Goal: Task Accomplishment & Management: Use online tool/utility

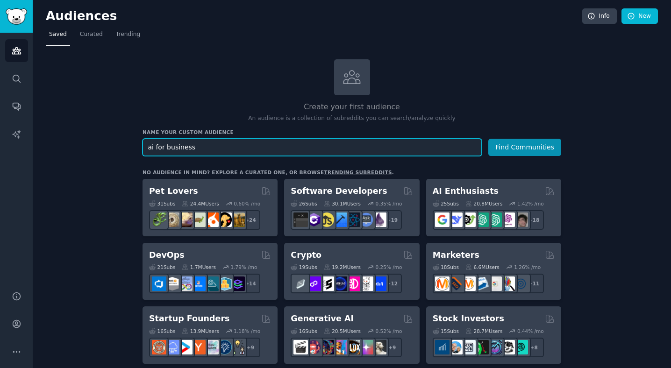
type input "ai for business"
click at [488, 139] on button "Find Communities" at bounding box center [524, 147] width 73 height 17
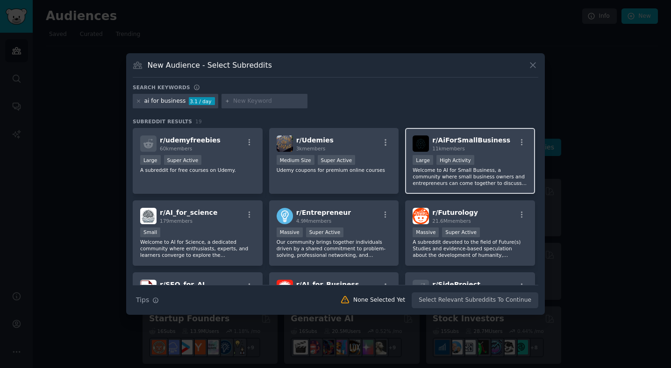
click at [467, 154] on div "r/ AiForSmallBusiness 11k members Large High Activity Welcome to AI for Small B…" at bounding box center [470, 161] width 130 height 66
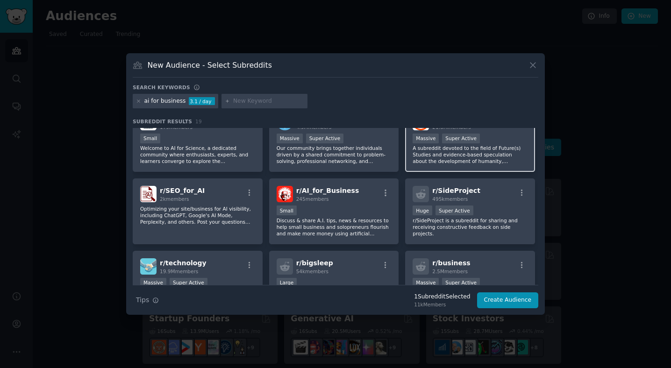
scroll to position [68, 0]
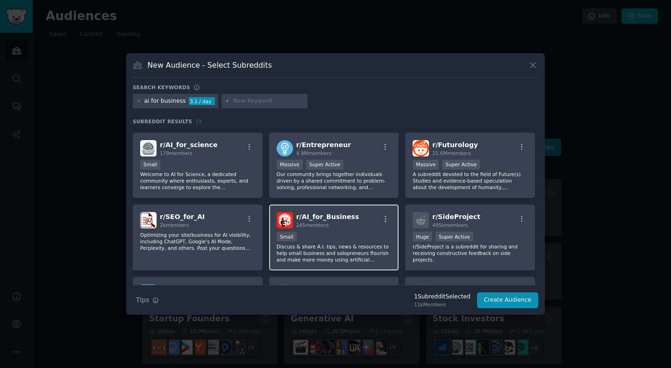
click at [308, 249] on p "Discuss & share A.I. tips, news & resources to help small business and solopren…" at bounding box center [334, 253] width 115 height 20
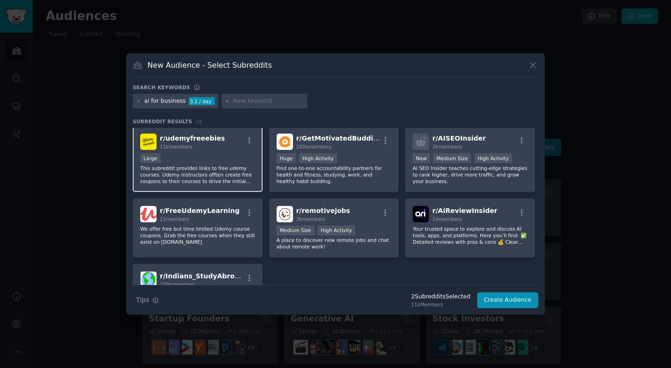
scroll to position [290, 0]
click at [508, 298] on button "Create Audience" at bounding box center [508, 301] width 62 height 16
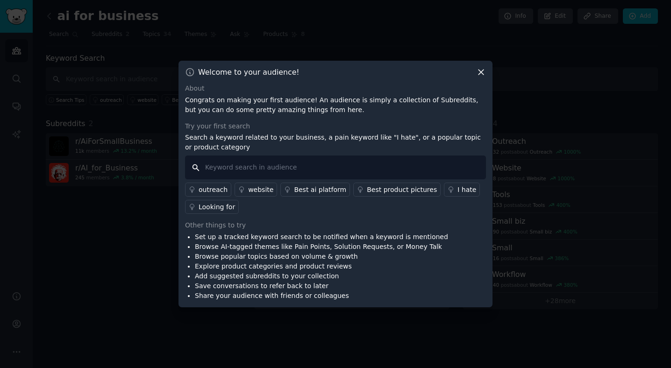
click at [288, 170] on input "text" at bounding box center [335, 168] width 301 height 24
drag, startPoint x: 243, startPoint y: 141, endPoint x: 182, endPoint y: 125, distance: 62.5
click at [182, 125] on div "Welcome to your audience! About Congrats on making your first audience! An audi…" at bounding box center [336, 184] width 314 height 247
click at [192, 132] on div "Try your first search Search a keyword related to your business, a pain keyword…" at bounding box center [335, 168] width 301 height 93
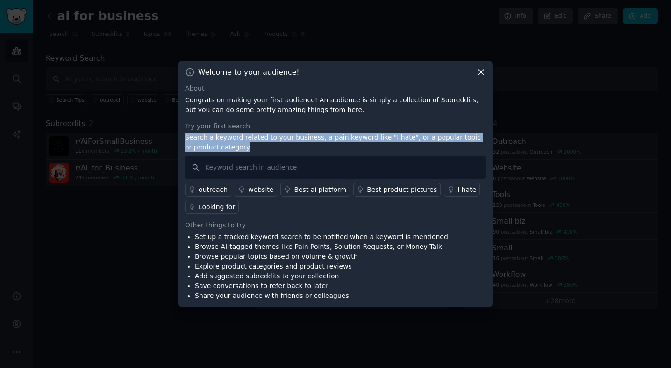
drag, startPoint x: 192, startPoint y: 132, endPoint x: 266, endPoint y: 154, distance: 77.5
click at [266, 154] on div "Try your first search Search a keyword related to your business, a pain keyword…" at bounding box center [335, 168] width 301 height 93
click at [263, 150] on p "Search a keyword related to your business, a pain keyword like "I hate", or a p…" at bounding box center [335, 143] width 301 height 20
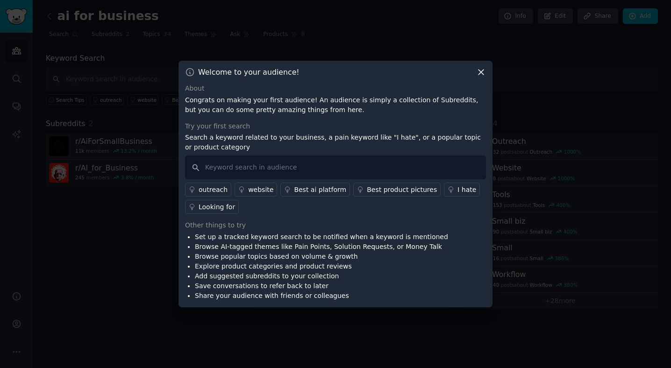
click at [263, 150] on p "Search a keyword related to your business, a pain keyword like "I hate", or a p…" at bounding box center [335, 143] width 301 height 20
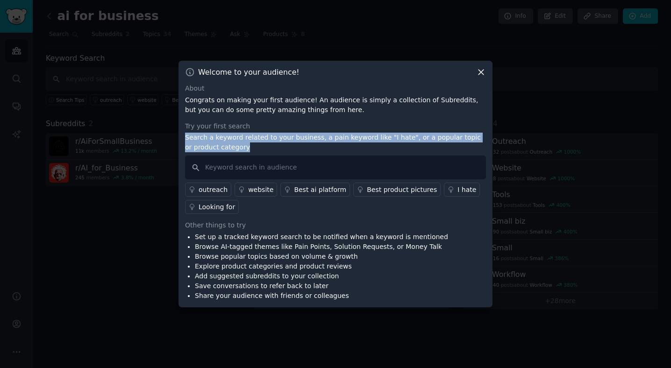
drag, startPoint x: 263, startPoint y: 150, endPoint x: 212, endPoint y: 145, distance: 50.6
click at [212, 145] on p "Search a keyword related to your business, a pain keyword like "I hate", or a p…" at bounding box center [335, 143] width 301 height 20
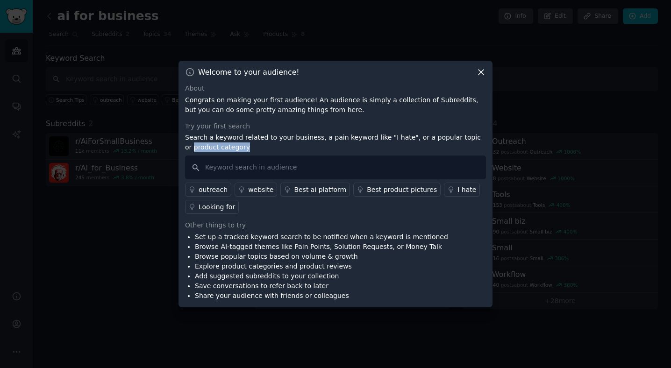
drag, startPoint x: 212, startPoint y: 145, endPoint x: 198, endPoint y: 144, distance: 14.1
click at [198, 144] on p "Search a keyword related to your business, a pain keyword like "I hate", or a p…" at bounding box center [335, 143] width 301 height 20
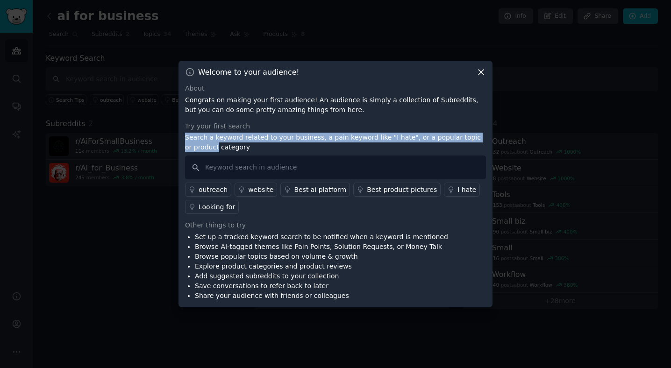
click at [197, 140] on p "Search a keyword related to your business, a pain keyword like "I hate", or a p…" at bounding box center [335, 143] width 301 height 20
drag, startPoint x: 197, startPoint y: 140, endPoint x: 223, endPoint y: 156, distance: 30.0
click at [223, 156] on div "Try your first search Search a keyword related to your business, a pain keyword…" at bounding box center [335, 168] width 301 height 93
click at [223, 158] on input "text" at bounding box center [335, 168] width 301 height 24
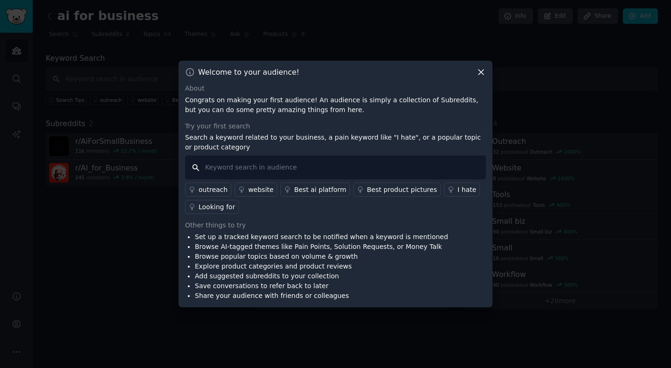
click at [223, 158] on input "text" at bounding box center [335, 168] width 301 height 24
type input "where"
type input "agency"
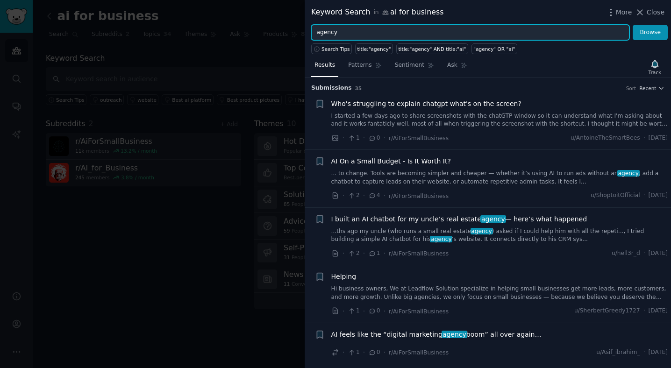
click at [359, 33] on input "agency" at bounding box center [470, 33] width 318 height 16
type input "agencies"
click at [633, 25] on button "Browse" at bounding box center [650, 33] width 35 height 16
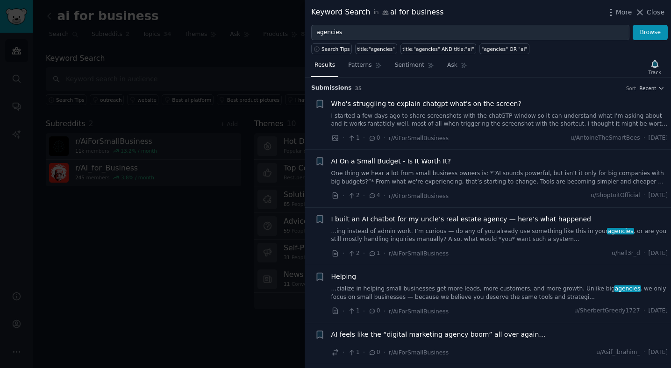
click at [167, 163] on div at bounding box center [335, 184] width 671 height 368
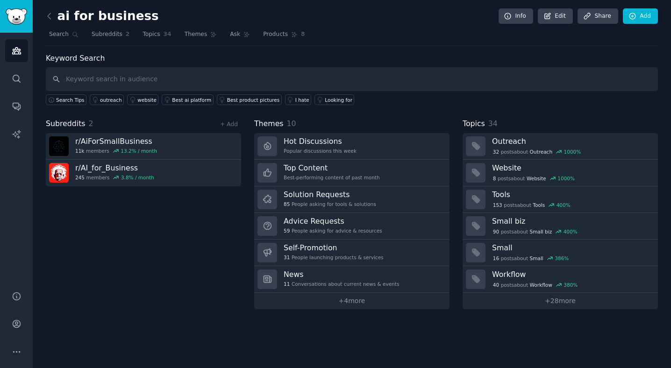
click at [167, 163] on link "r/ AI_for_Business 245 members 3.8 % / month" at bounding box center [143, 173] width 195 height 27
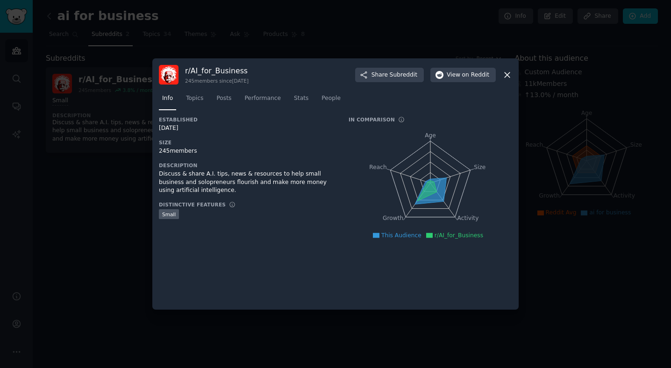
click at [113, 189] on div at bounding box center [335, 184] width 671 height 368
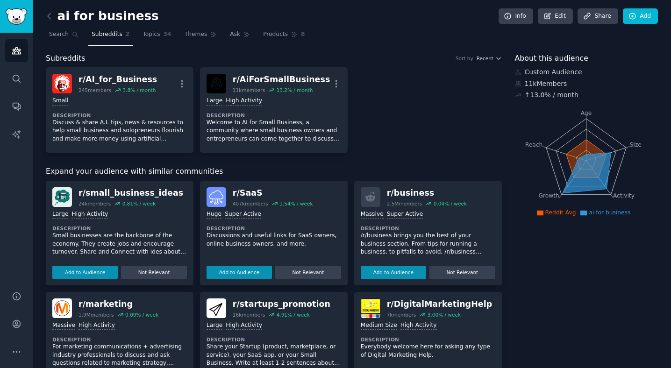
click at [58, 18] on h2 "ai for business" at bounding box center [102, 16] width 113 height 15
click at [53, 18] on icon at bounding box center [49, 16] width 10 height 10
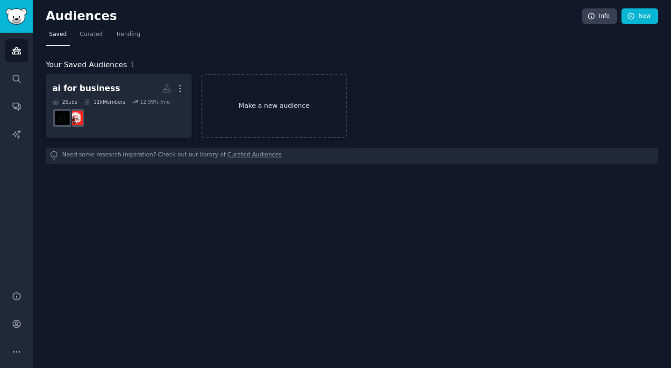
click at [318, 135] on link "Make a new audience" at bounding box center [274, 106] width 146 height 64
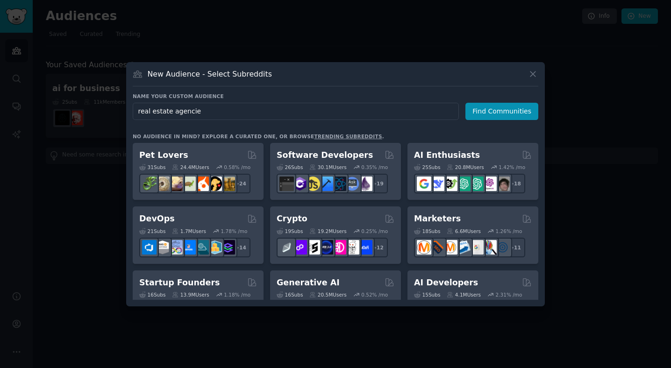
type input "real estate agencies"
click button "Find Communities" at bounding box center [501, 111] width 73 height 17
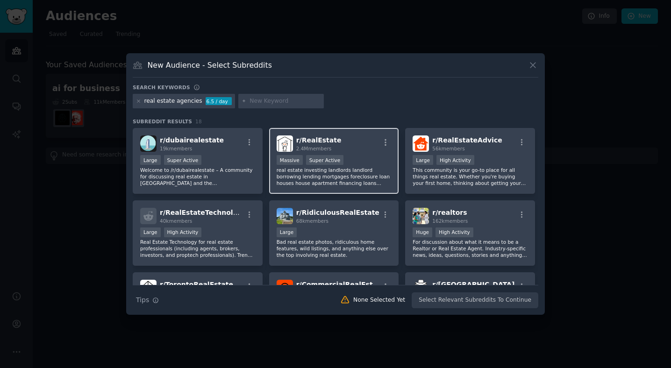
click at [372, 161] on div "Massive Super Active" at bounding box center [334, 161] width 115 height 12
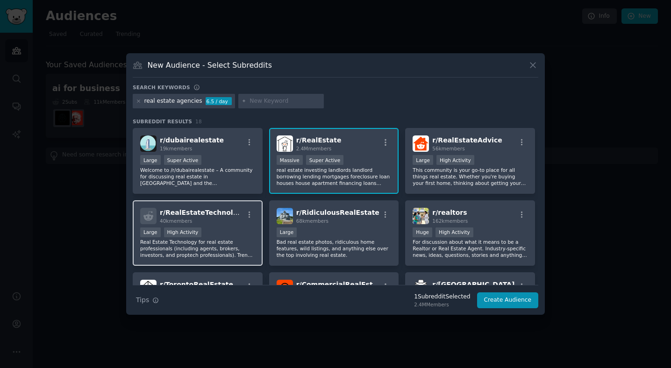
click at [222, 232] on div "Large High Activity" at bounding box center [197, 234] width 115 height 12
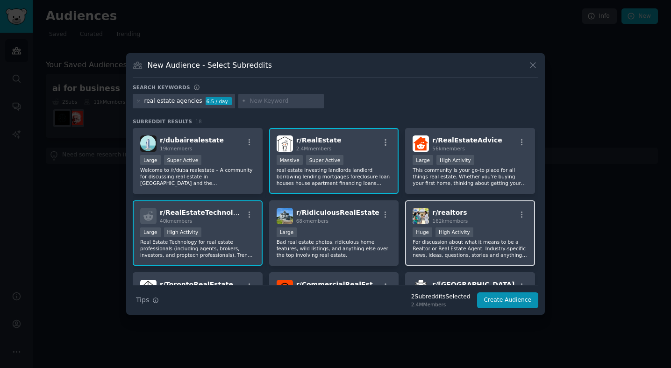
click at [451, 225] on div "r/ realtors 162k members Huge High Activity For discussion about what it means …" at bounding box center [470, 233] width 130 height 66
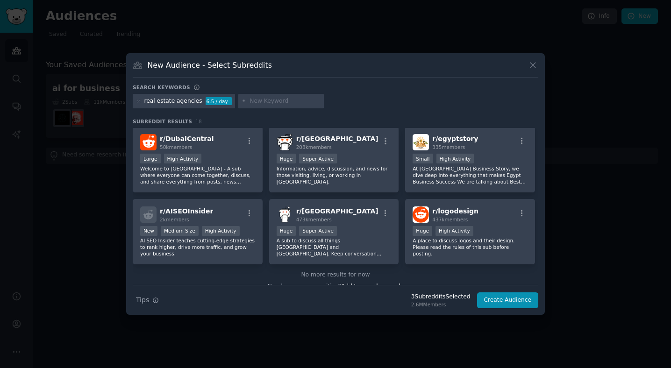
scroll to position [245, 0]
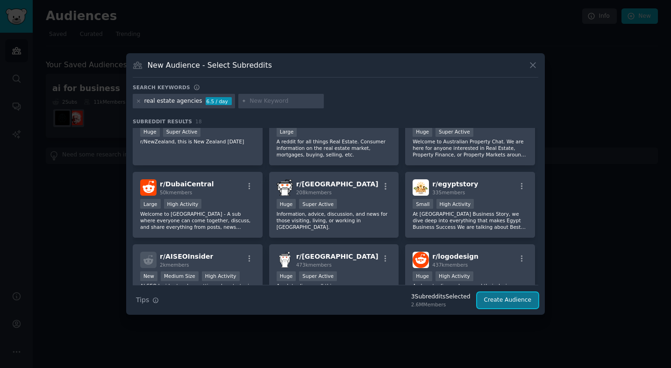
click at [505, 305] on button "Create Audience" at bounding box center [508, 301] width 62 height 16
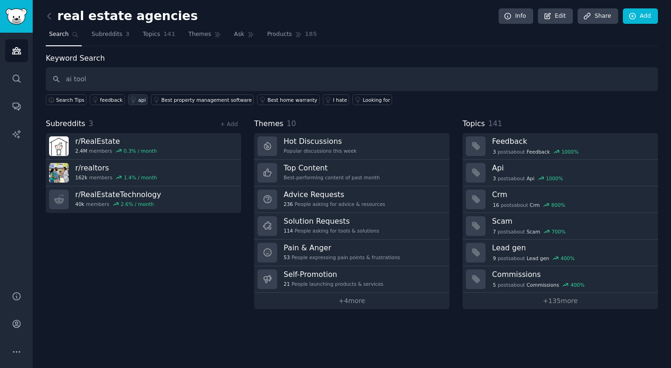
type input "ai tool"
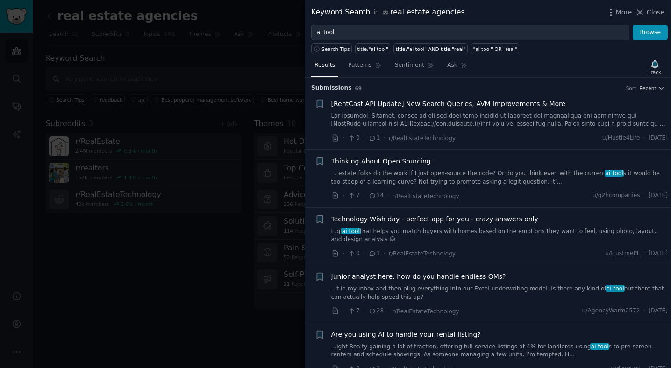
scroll to position [242, 0]
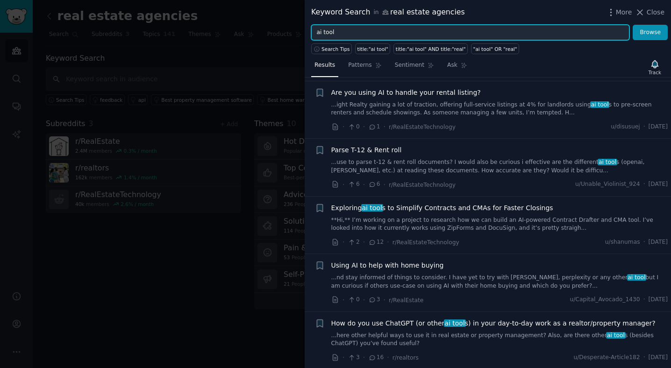
click at [403, 36] on input "ai tool" at bounding box center [470, 33] width 318 height 16
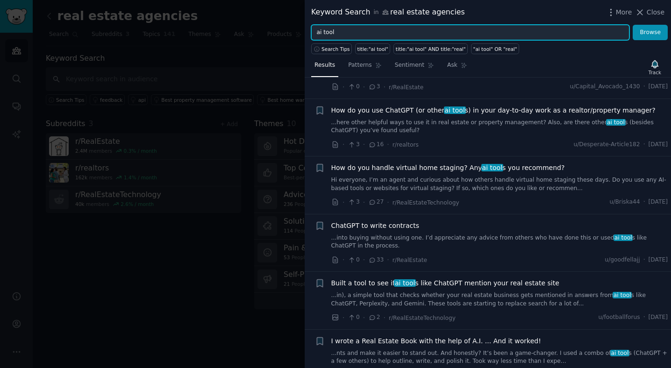
scroll to position [597, 0]
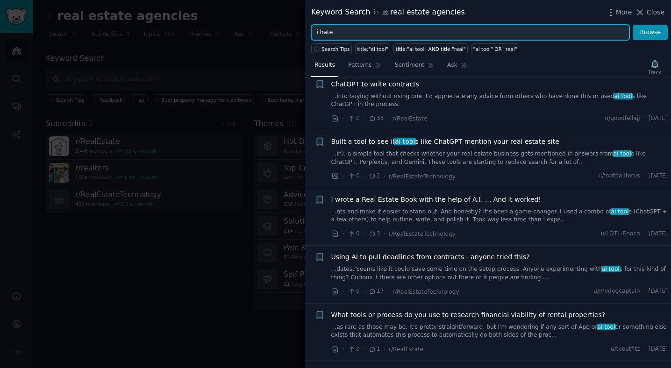
type input "i hate"
click at [633, 25] on button "Browse" at bounding box center [650, 33] width 35 height 16
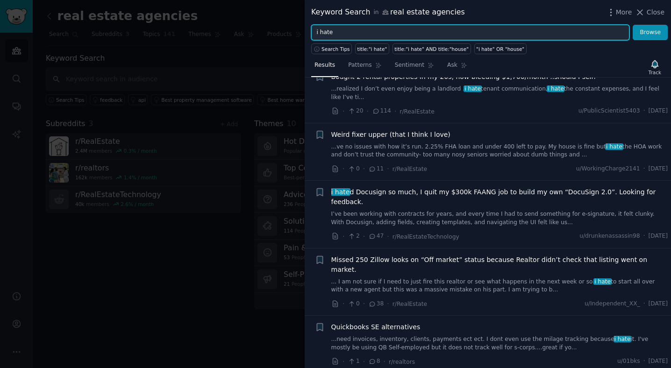
scroll to position [192, 0]
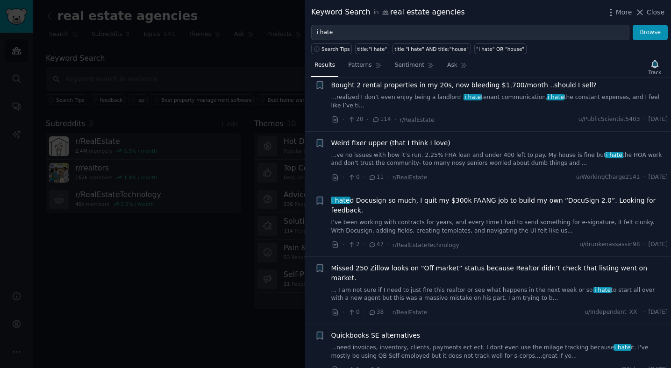
click at [491, 98] on link "...realized I don’t even enjoy being a landlord . i hate tenant communication, …" at bounding box center [499, 101] width 337 height 16
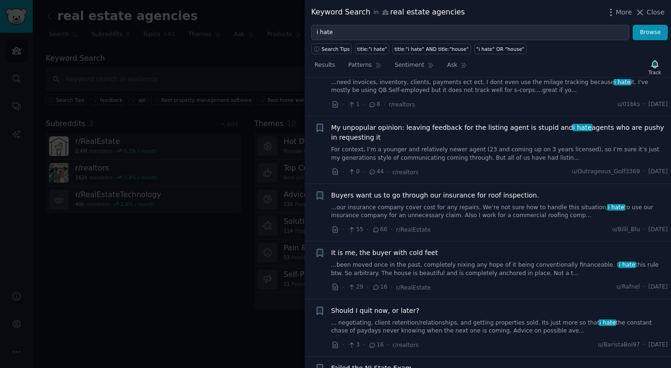
scroll to position [743, 0]
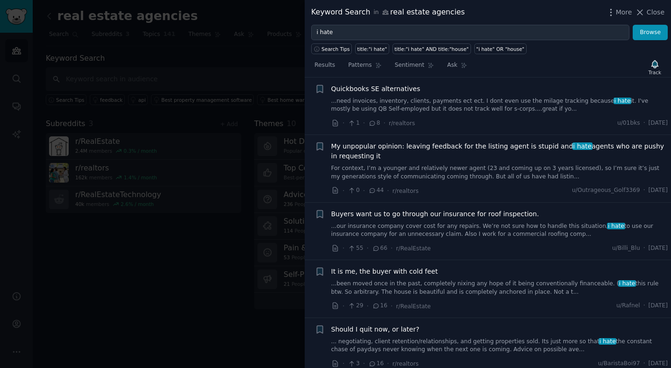
click at [416, 165] on link "For context, I’m a younger and relatively newer agent (23 and coming up on 3 ye…" at bounding box center [499, 173] width 337 height 16
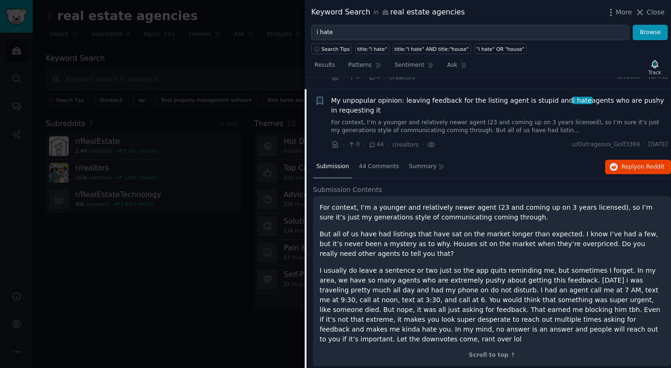
scroll to position [486, 0]
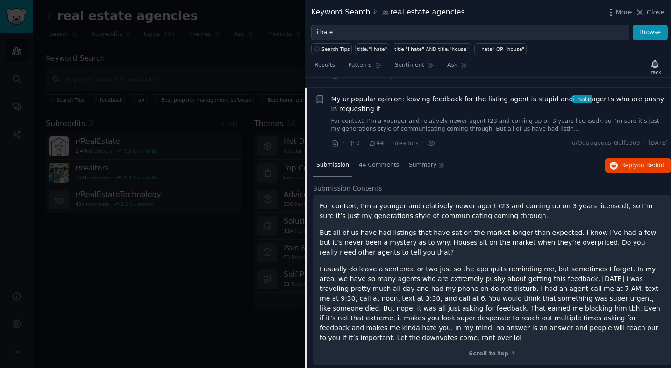
click at [372, 207] on p "For context, I’m a younger and relatively newer agent (23 and coming up on 3 ye…" at bounding box center [492, 211] width 345 height 20
drag, startPoint x: 372, startPoint y: 207, endPoint x: 401, endPoint y: 203, distance: 30.1
click at [401, 203] on p "For context, I’m a younger and relatively newer agent (23 and coming up on 3 ye…" at bounding box center [492, 211] width 345 height 20
click at [403, 203] on p "For context, I’m a younger and relatively newer agent (23 and coming up on 3 ye…" at bounding box center [492, 211] width 345 height 20
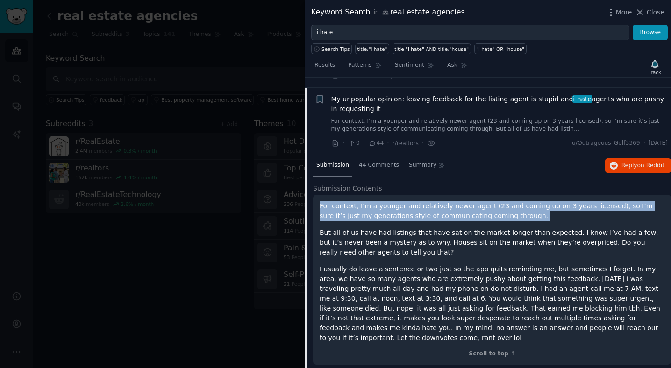
drag, startPoint x: 403, startPoint y: 203, endPoint x: 369, endPoint y: 200, distance: 33.8
click at [369, 201] on p "For context, I’m a younger and relatively newer agent (23 and coming up on 3 ye…" at bounding box center [492, 211] width 345 height 20
drag, startPoint x: 369, startPoint y: 200, endPoint x: 436, endPoint y: 217, distance: 69.4
click at [436, 217] on div "For context, I’m a younger and relatively newer agent (23 and coming up on 3 ye…" at bounding box center [492, 272] width 345 height 142
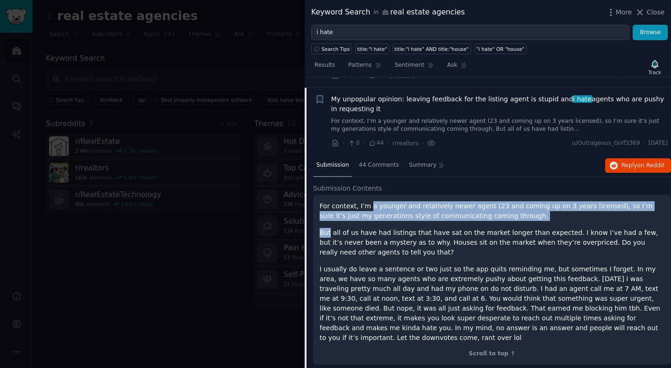
click at [436, 217] on div "For context, I’m a younger and relatively newer agent (23 and coming up on 3 ye…" at bounding box center [492, 272] width 345 height 142
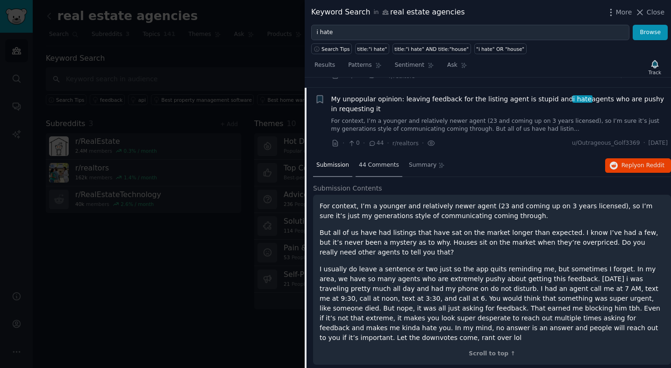
click at [387, 161] on span "44 Comments" at bounding box center [379, 165] width 40 height 8
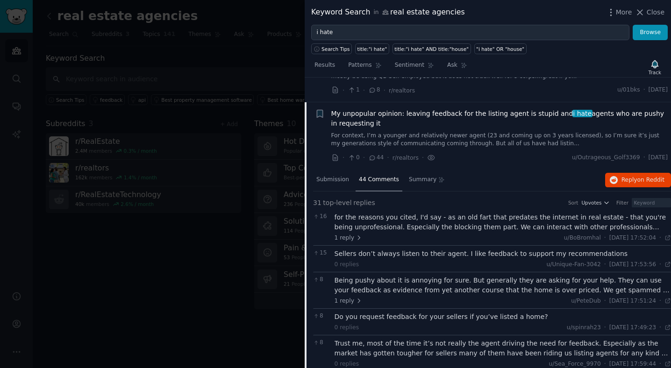
scroll to position [451, 0]
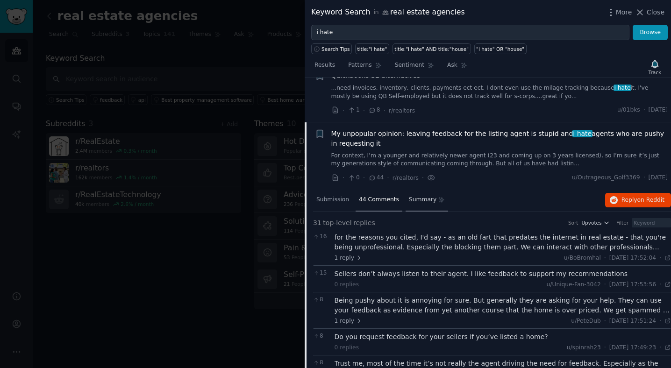
click at [433, 198] on div "Summary" at bounding box center [427, 200] width 43 height 22
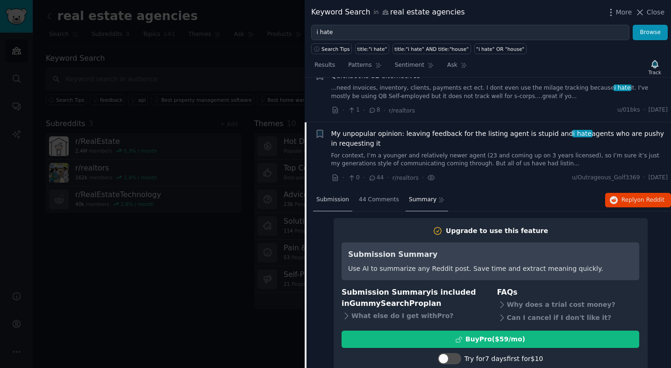
click at [338, 196] on span "Submission" at bounding box center [332, 200] width 33 height 8
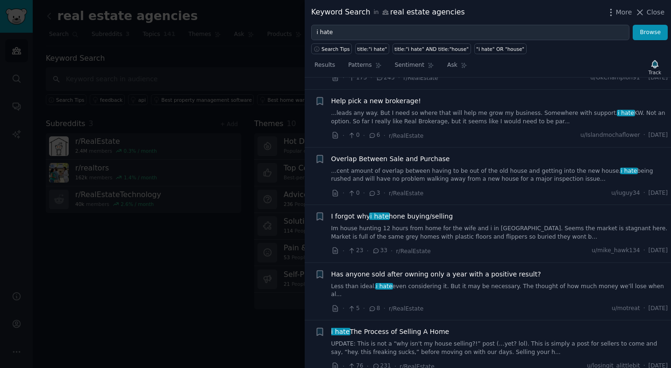
scroll to position [1174, 0]
click at [226, 186] on div at bounding box center [335, 184] width 671 height 368
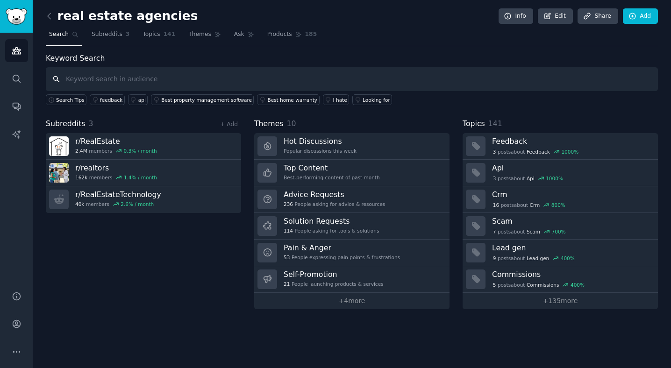
click at [222, 72] on input "text" at bounding box center [352, 79] width 612 height 24
click at [49, 21] on link at bounding box center [52, 16] width 12 height 15
